Goal: Contribute content: Contribute content

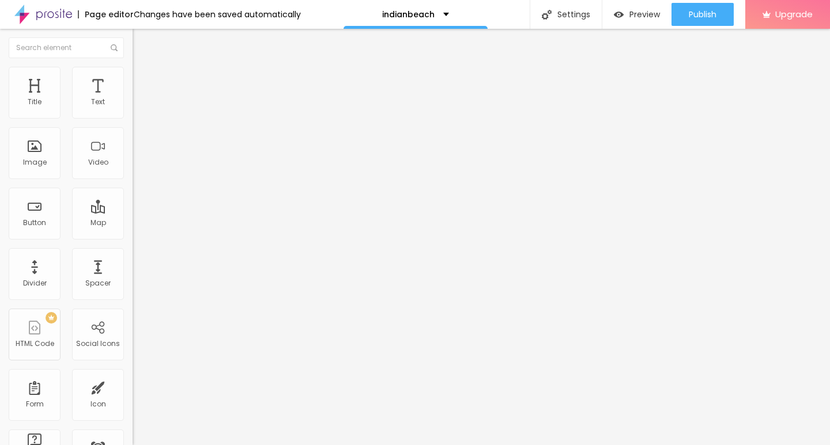
click at [133, 256] on img at bounding box center [136, 254] width 6 height 6
click at [133, 99] on span "Add image" at bounding box center [156, 94] width 47 height 10
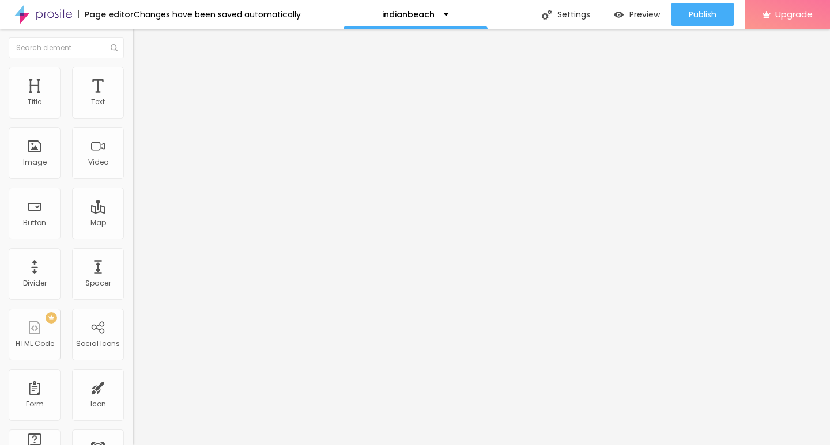
click at [133, 49] on button "Edit Image" at bounding box center [199, 42] width 133 height 27
click at [46, 49] on input "text" at bounding box center [66, 47] width 115 height 21
click at [143, 79] on span "Style" at bounding box center [151, 75] width 17 height 10
click at [133, 123] on div "Size 100 px % 0 Border radius Shadow DISABLED Reset to default" at bounding box center [199, 205] width 133 height 231
type input "10"
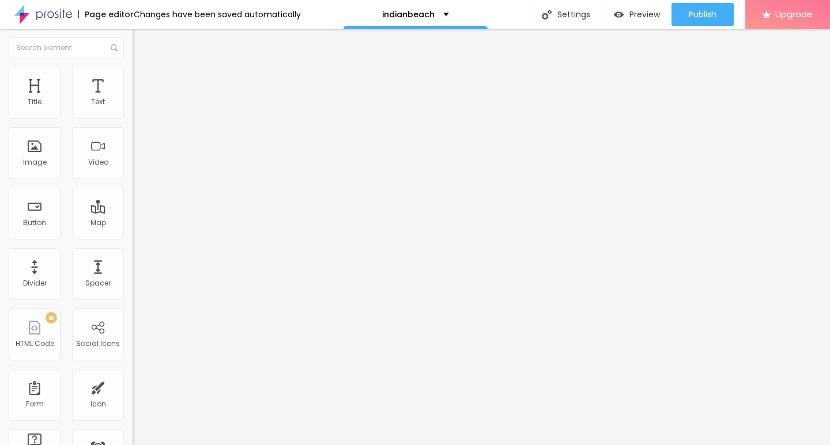
type input "10"
click at [133, 118] on input "range" at bounding box center [170, 113] width 74 height 9
click at [133, 256] on img at bounding box center [136, 254] width 6 height 6
click at [133, 99] on span "Add image" at bounding box center [156, 94] width 47 height 10
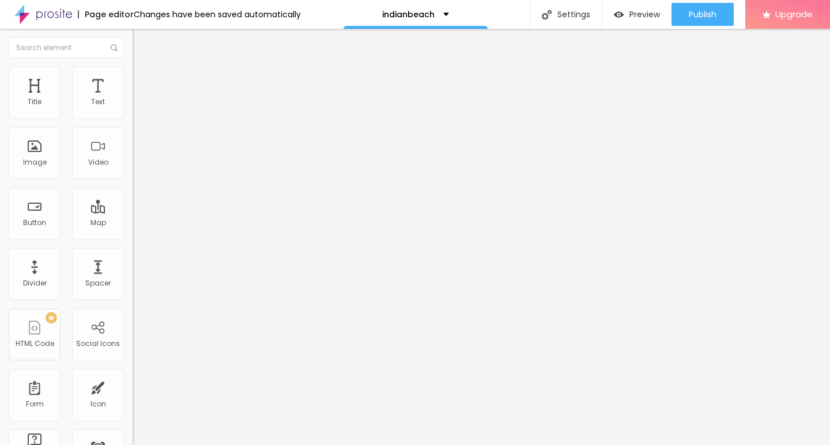
click at [133, 69] on img at bounding box center [138, 72] width 10 height 10
type input "10"
click at [133, 118] on input "range" at bounding box center [170, 113] width 74 height 9
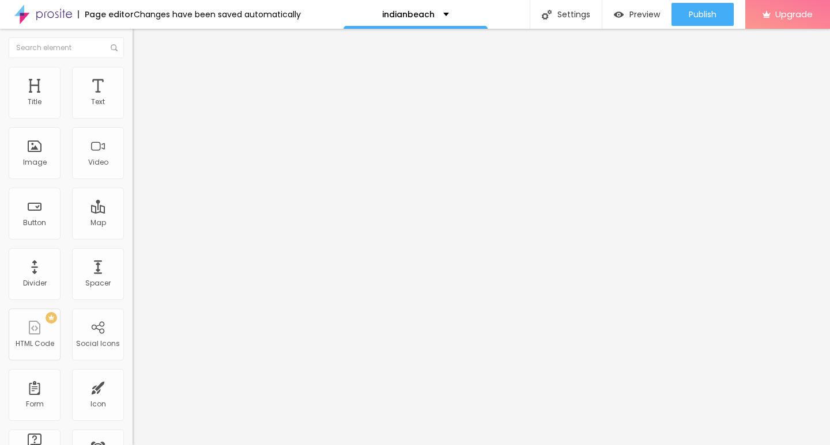
type input "10"
click at [141, 43] on div "Edit Image" at bounding box center [171, 41] width 60 height 9
click at [141, 43] on div "Edit Text" at bounding box center [167, 41] width 52 height 9
click at [133, 181] on span "Default" at bounding box center [145, 177] width 25 height 10
click at [133, 188] on span "Small" at bounding box center [143, 184] width 21 height 10
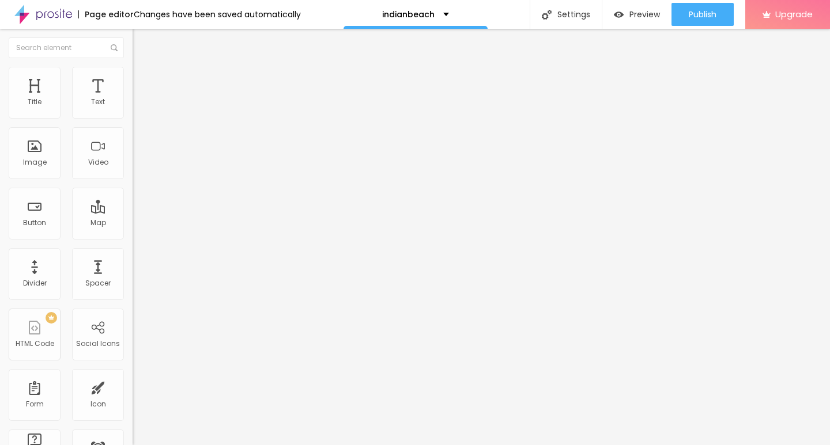
click at [133, 108] on input "Click me" at bounding box center [202, 103] width 138 height 12
paste input "→ VIEW DOCUMENT HERE"
type input "→ VIEW DOCUMENT HERE"
click at [133, 237] on input "https://" at bounding box center [202, 232] width 138 height 12
paste input "[DOMAIN_NAME]"
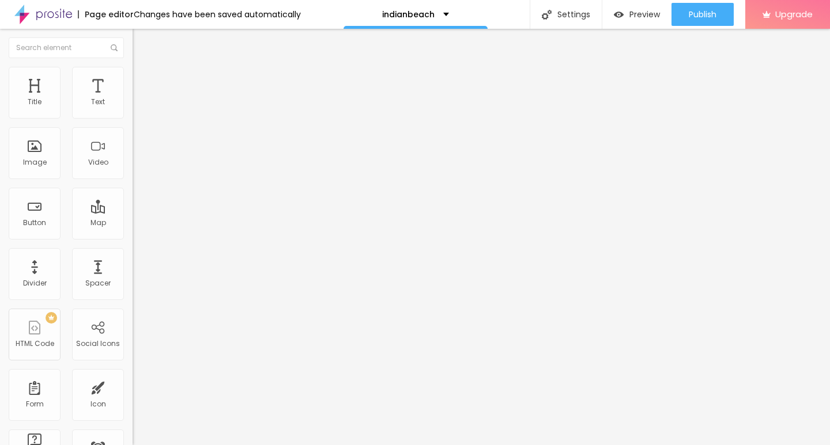
scroll to position [0, 2]
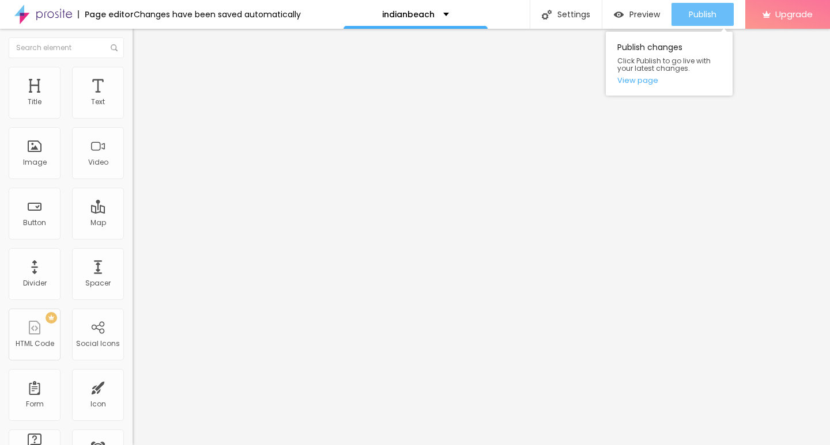
type input "[URL][DOMAIN_NAME]"
click at [703, 21] on div "Publish" at bounding box center [703, 14] width 28 height 23
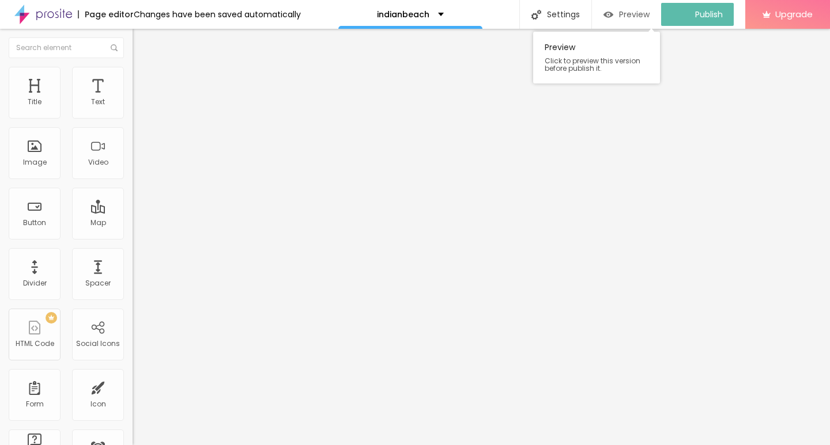
click at [628, 14] on span "Preview" at bounding box center [634, 14] width 31 height 9
